Goal: Task Accomplishment & Management: Use online tool/utility

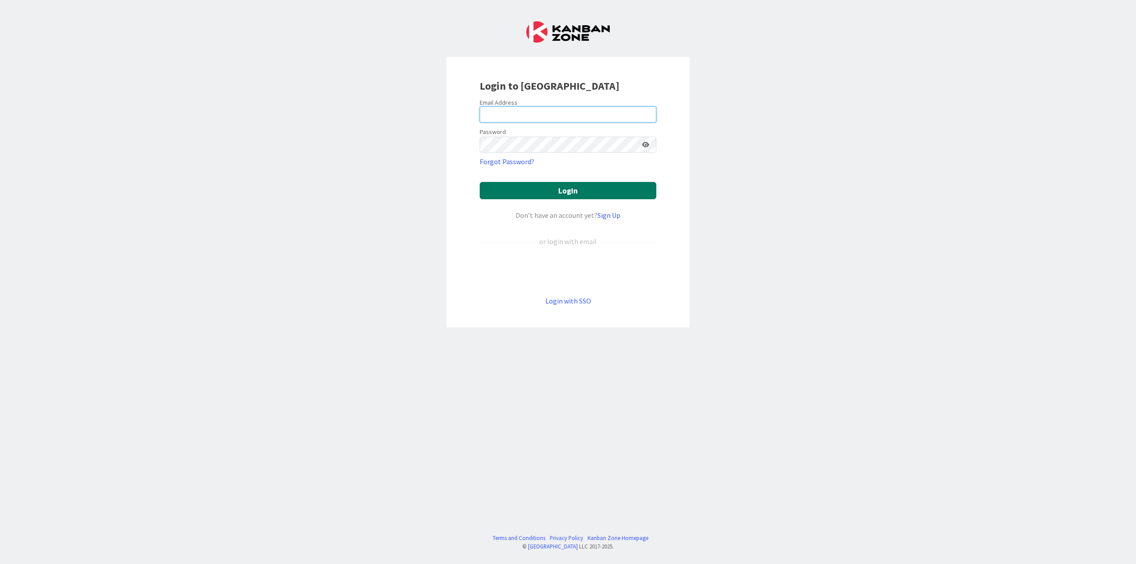
type input "[EMAIL_ADDRESS][PERSON_NAME][PERSON_NAME][DOMAIN_NAME]"
click at [575, 195] on button "Login" at bounding box center [568, 190] width 177 height 17
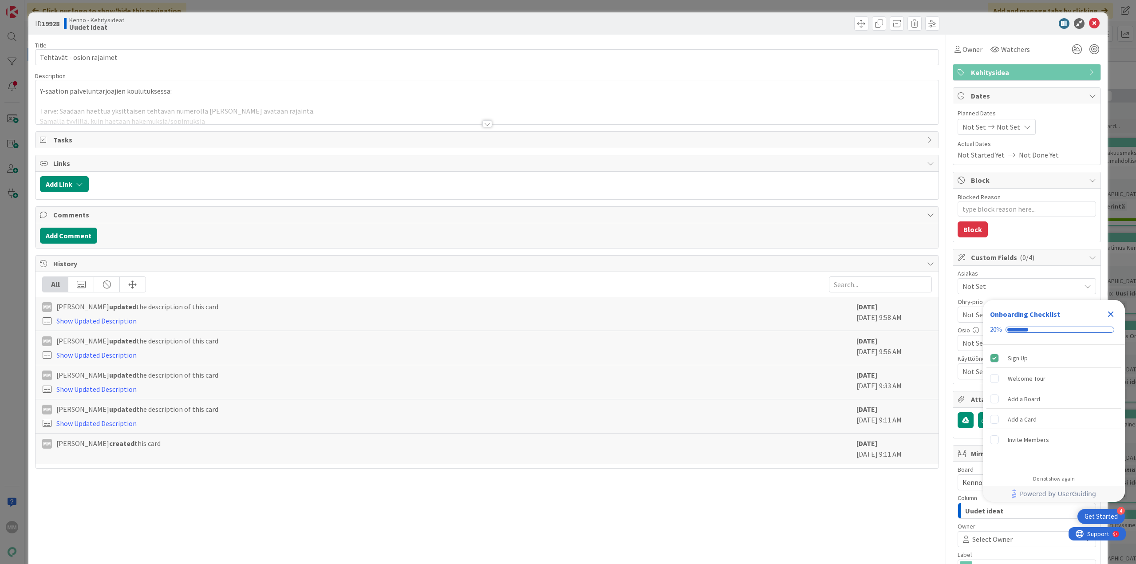
type textarea "x"
click at [483, 126] on div at bounding box center [488, 123] width 10 height 7
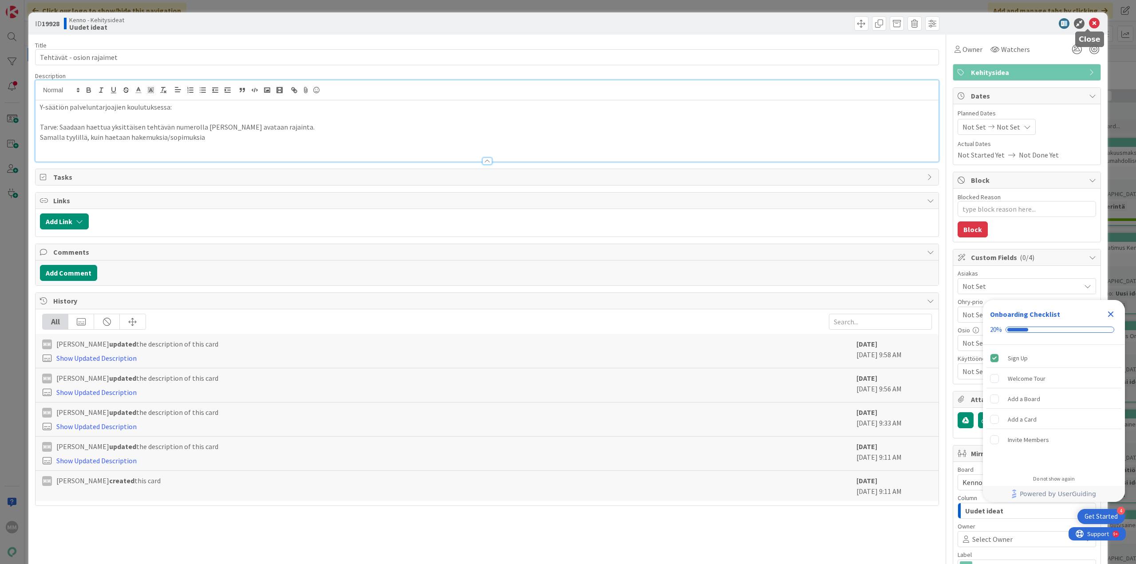
click at [1094, 24] on div at bounding box center [1022, 23] width 157 height 11
click at [1089, 25] on icon at bounding box center [1094, 23] width 11 height 11
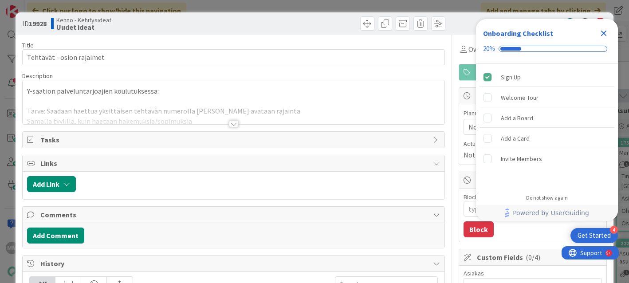
click at [602, 31] on icon "Close Checklist" at bounding box center [604, 33] width 11 height 11
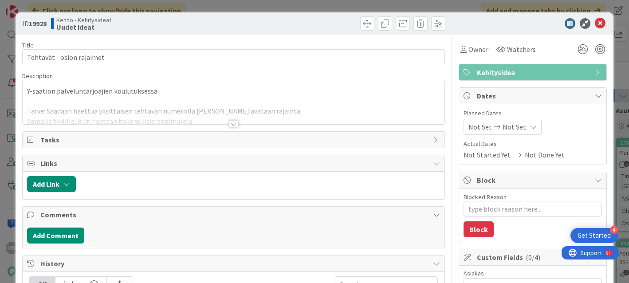
type textarea "x"
